Goal: Information Seeking & Learning: Learn about a topic

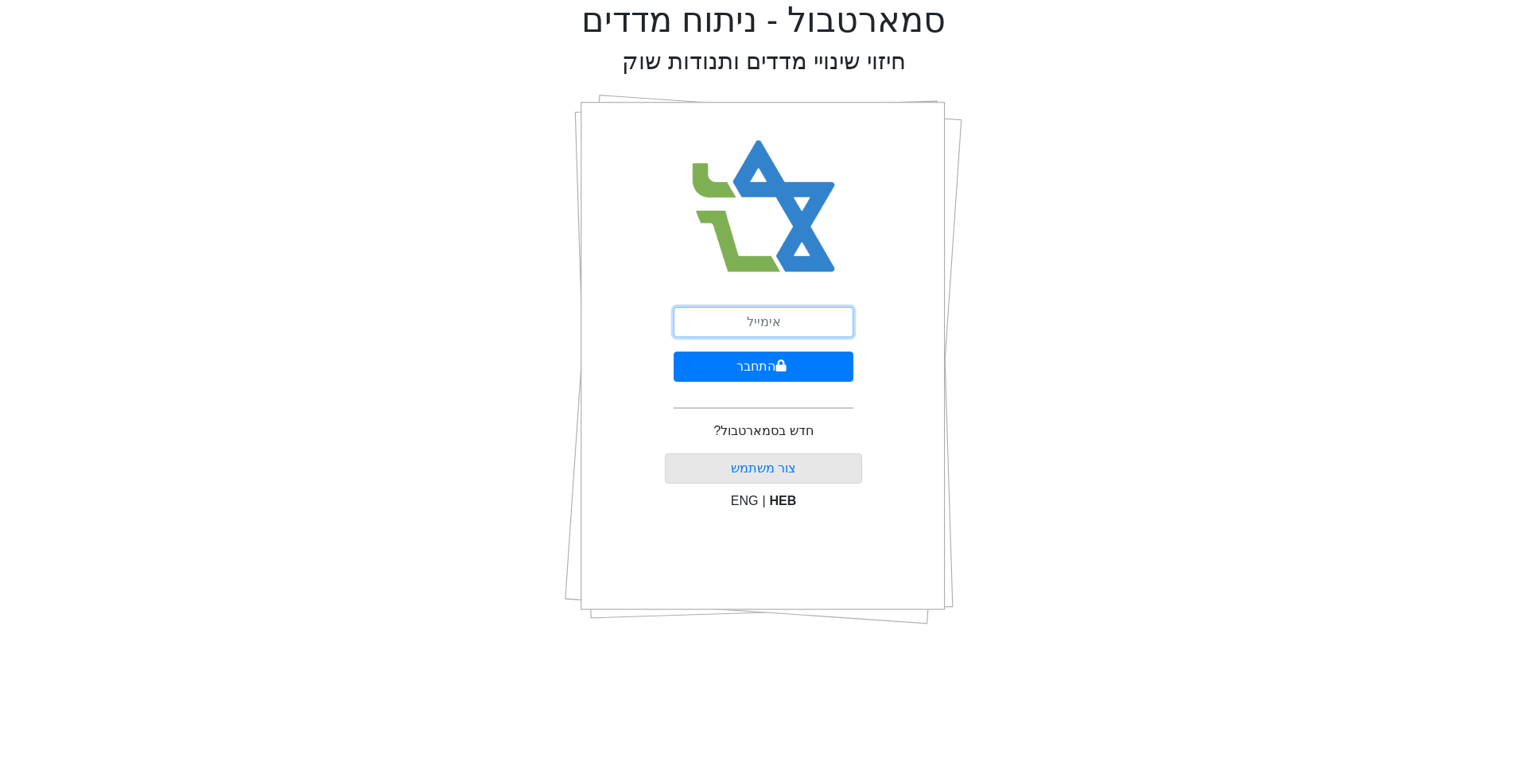
click at [767, 323] on input "email" at bounding box center [764, 322] width 180 height 30
type input "[EMAIL_ADDRESS][DOMAIN_NAME]"
click at [674, 352] on button "התחבר" at bounding box center [764, 367] width 180 height 30
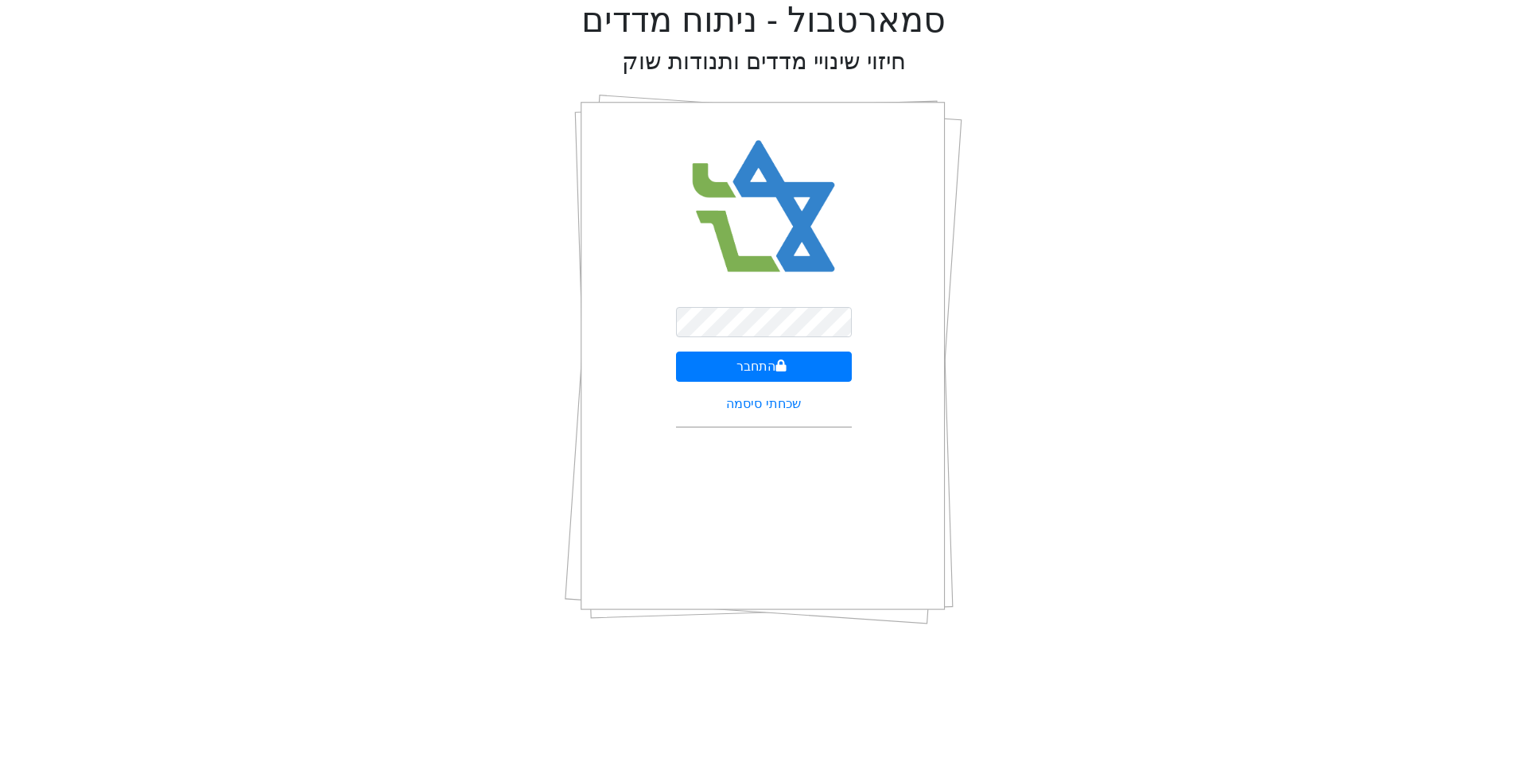
click at [903, 293] on div "התחבר שכחתי סיסמה" at bounding box center [764, 359] width 398 height 557
click at [802, 361] on button "התחבר" at bounding box center [764, 367] width 176 height 30
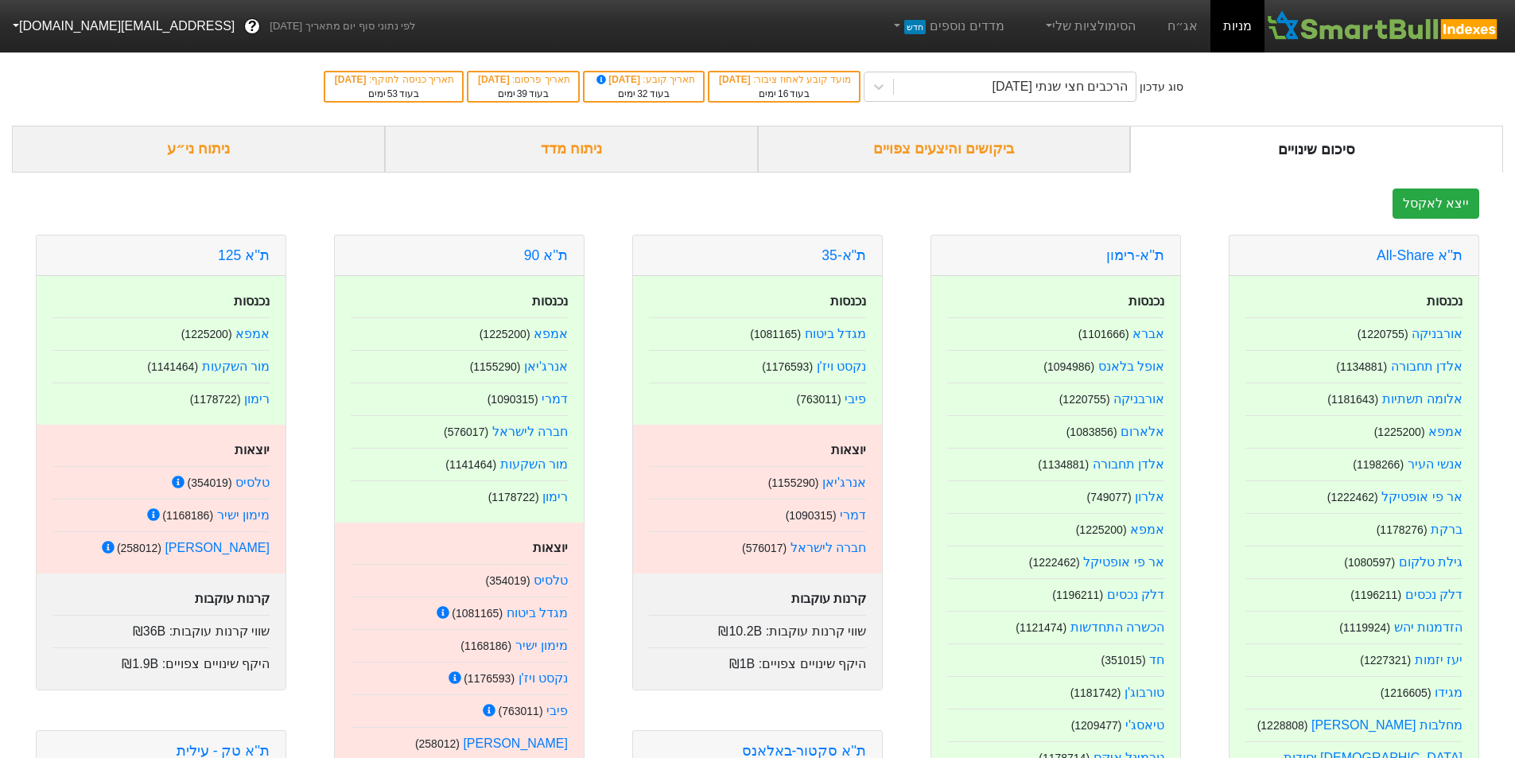
click at [635, 150] on div "ניתוח מדד" at bounding box center [571, 149] width 373 height 47
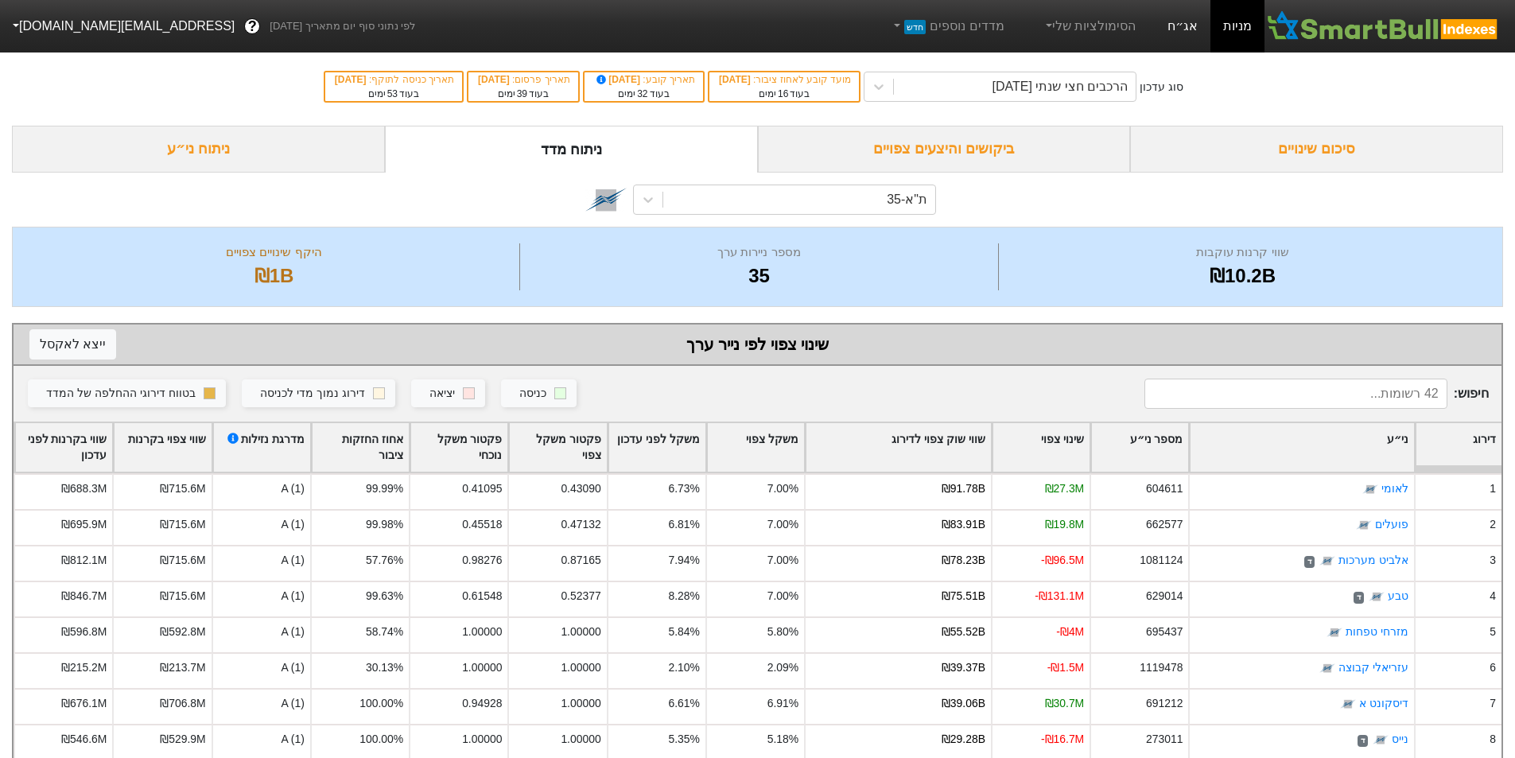
click at [1187, 23] on link "אג״ח" at bounding box center [1183, 26] width 56 height 52
